Goal: Information Seeking & Learning: Learn about a topic

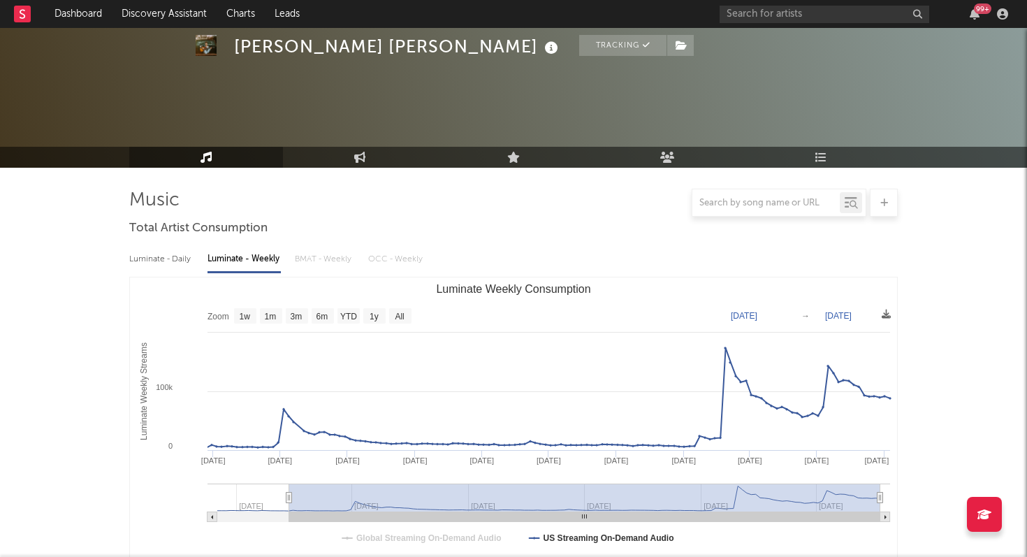
select select "6m"
select select "1w"
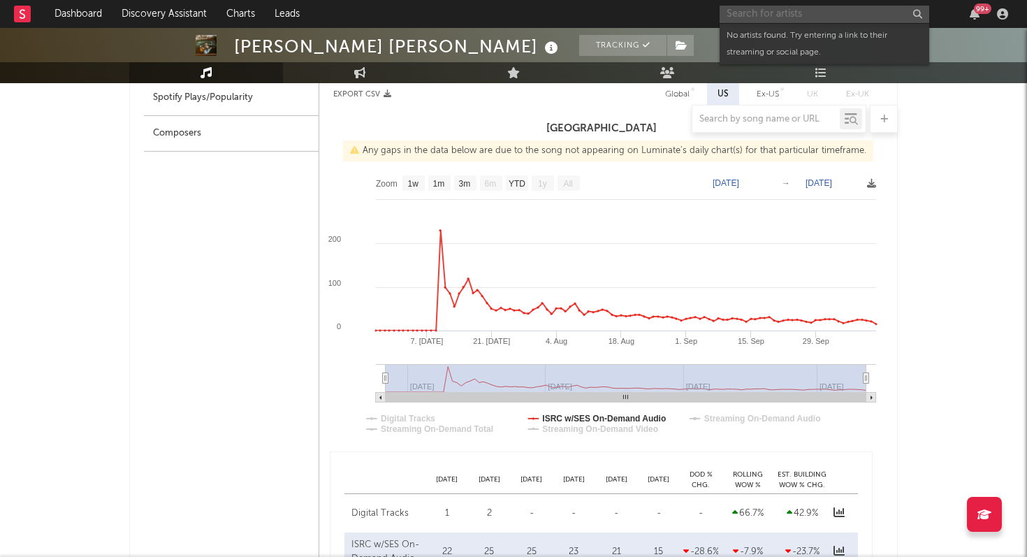
click at [802, 15] on input "text" at bounding box center [825, 14] width 210 height 17
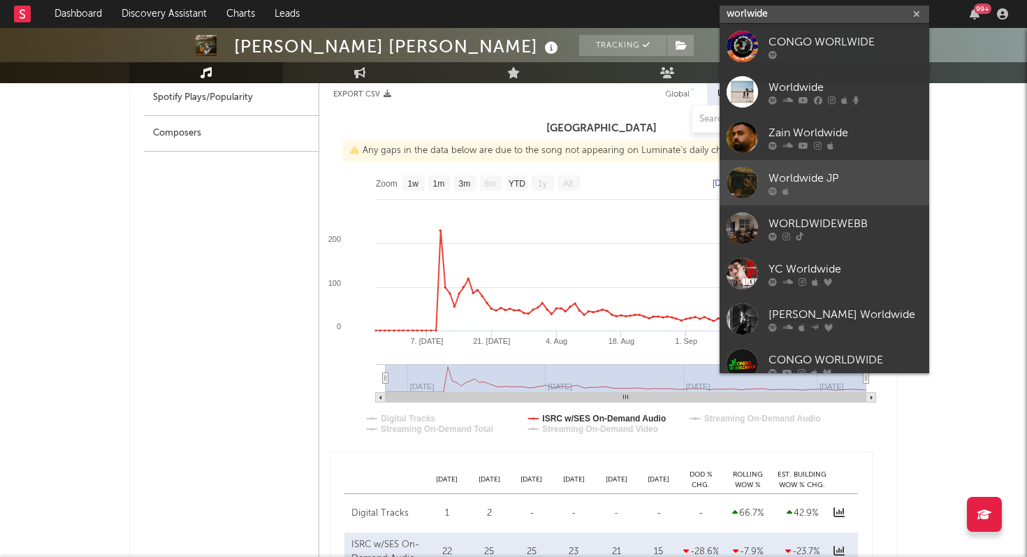
type input "worlwide"
click at [794, 172] on div "Worldwide JP" at bounding box center [846, 178] width 154 height 17
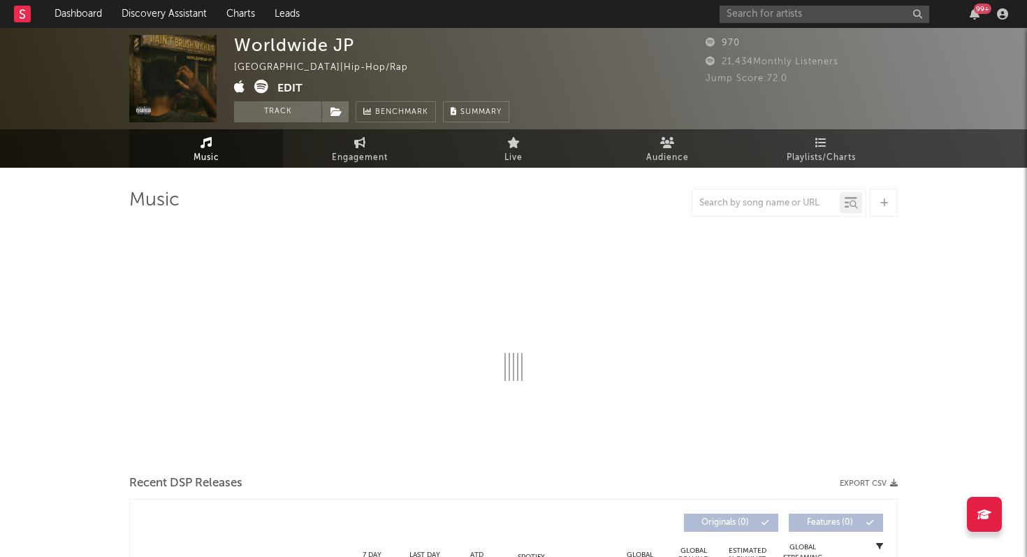
select select "1w"
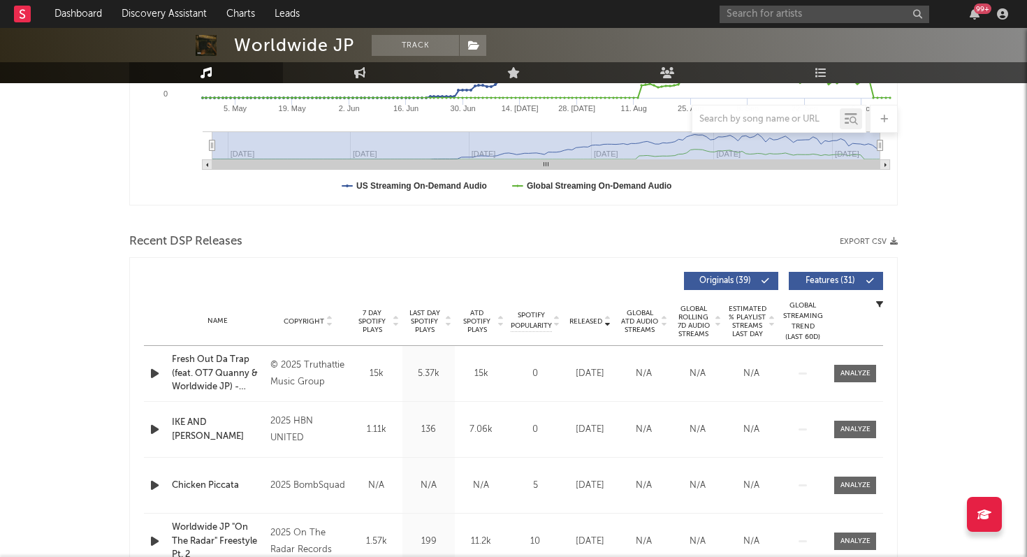
scroll to position [354, 0]
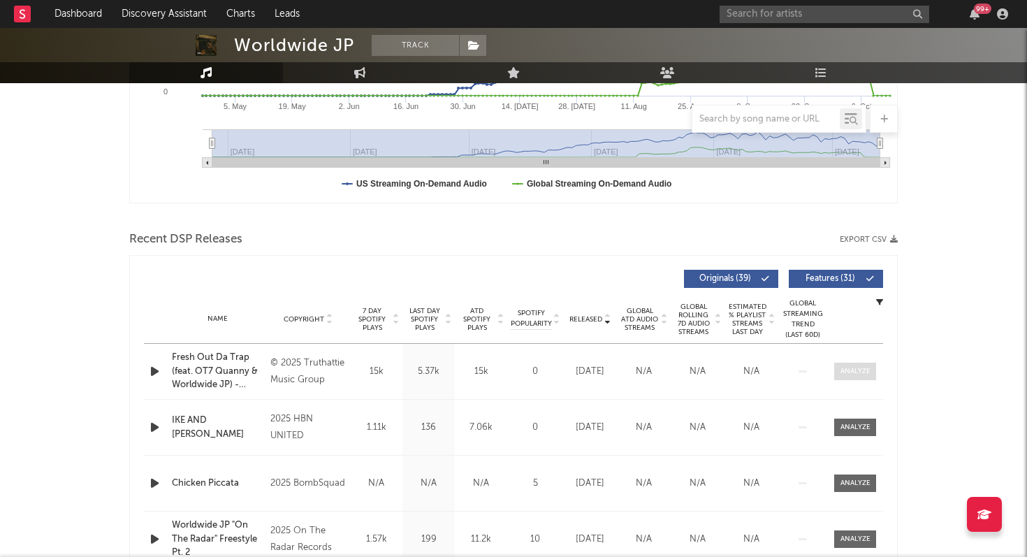
click at [855, 370] on div at bounding box center [856, 371] width 30 height 10
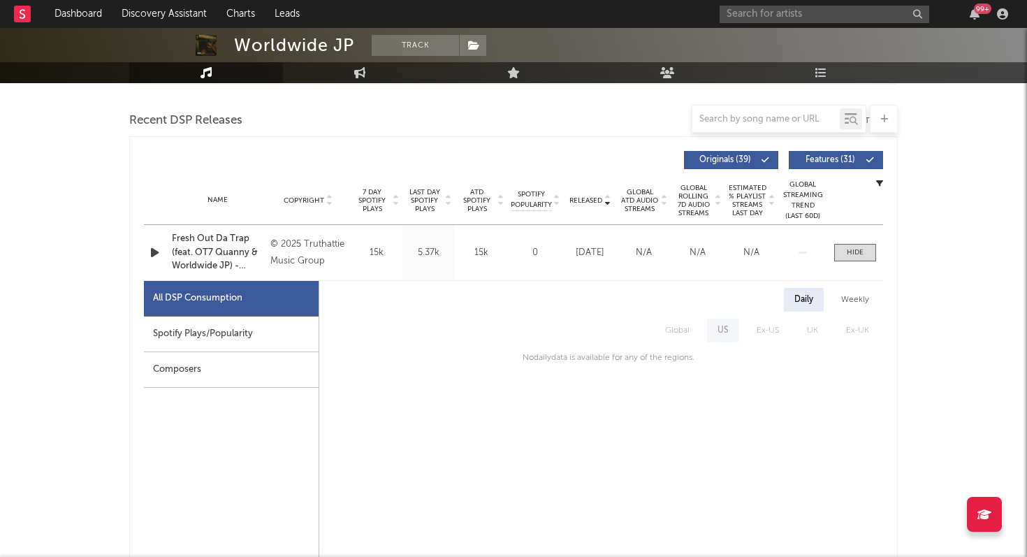
scroll to position [461, 0]
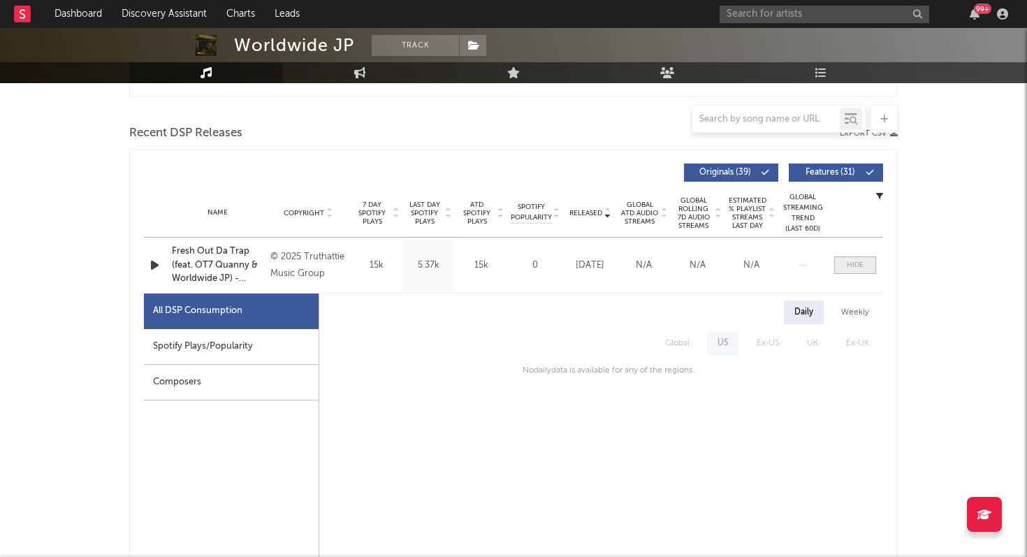
click at [853, 269] on div at bounding box center [855, 265] width 17 height 10
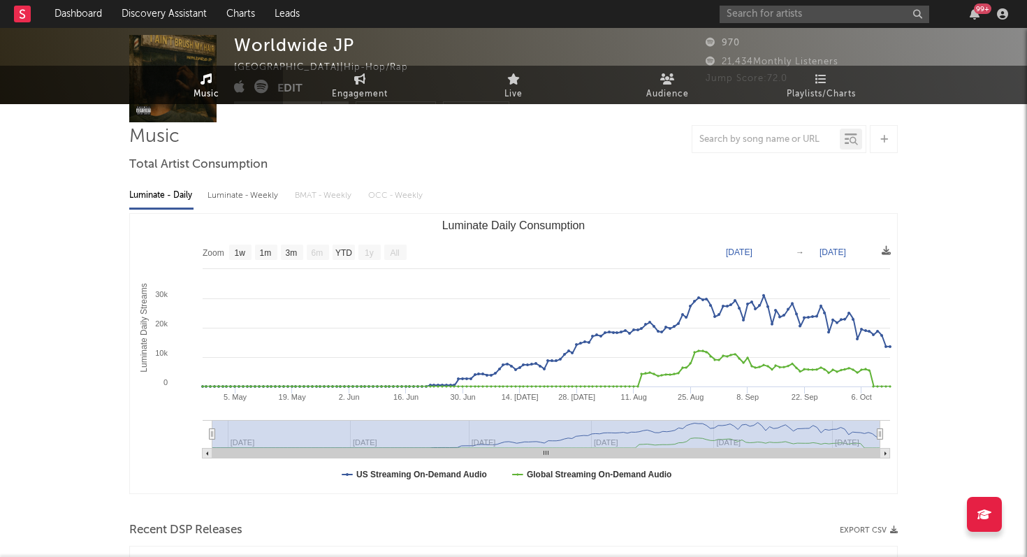
scroll to position [0, 0]
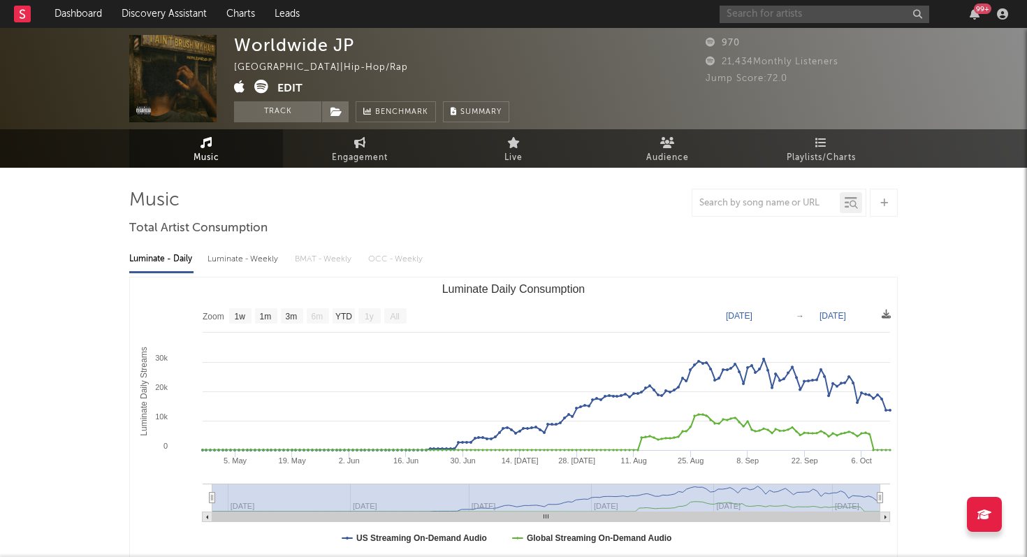
click at [775, 13] on input "text" at bounding box center [825, 14] width 210 height 17
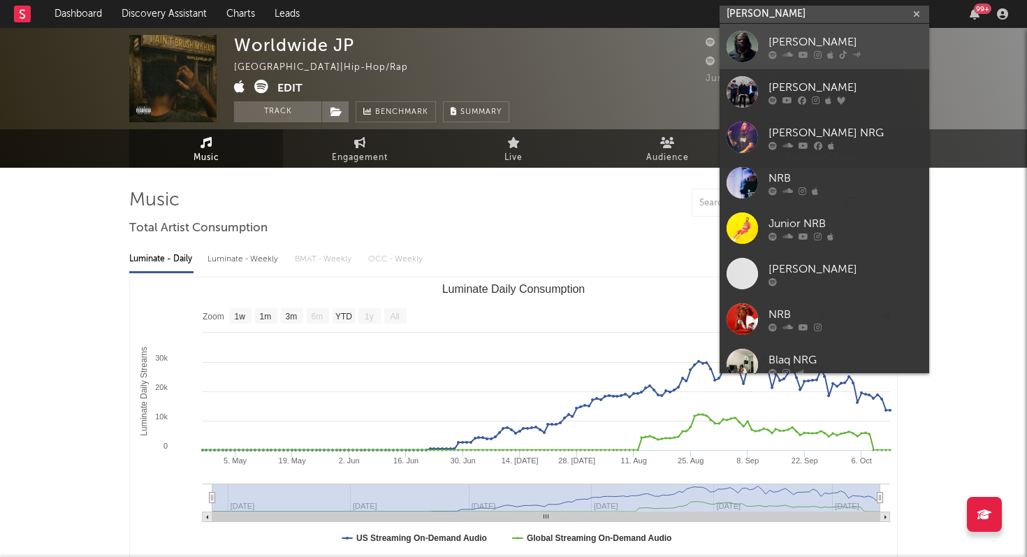
type input "[PERSON_NAME]"
click at [763, 36] on link "[PERSON_NAME]" at bounding box center [825, 46] width 210 height 45
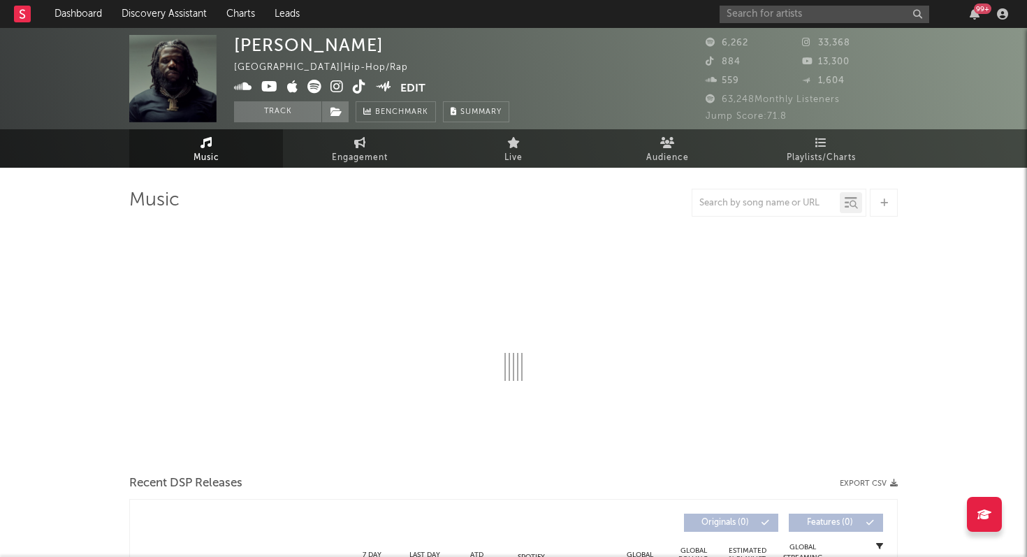
select select "6m"
